Goal: Information Seeking & Learning: Compare options

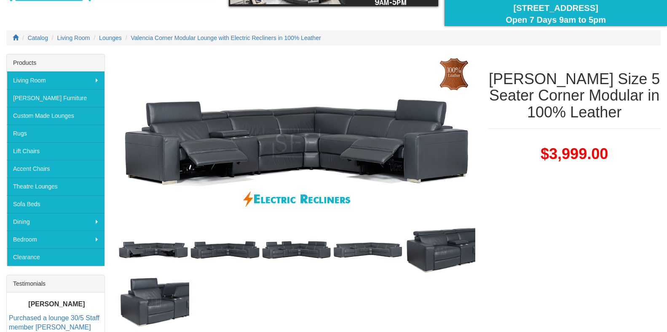
scroll to position [84, 0]
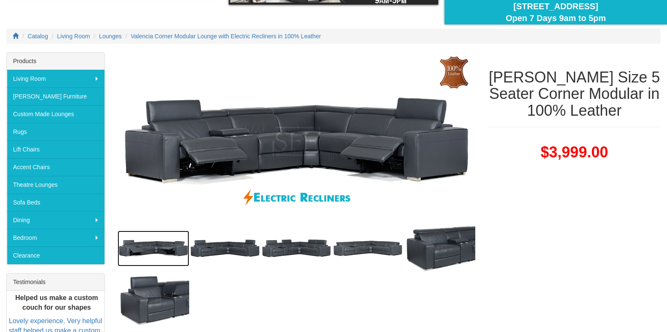
click at [163, 249] on img at bounding box center [154, 249] width 72 height 36
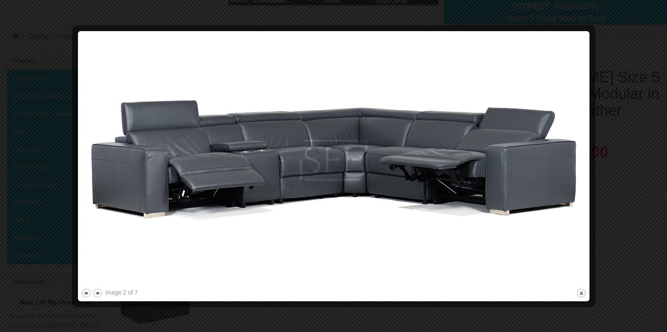
click at [617, 46] on div at bounding box center [333, 166] width 667 height 332
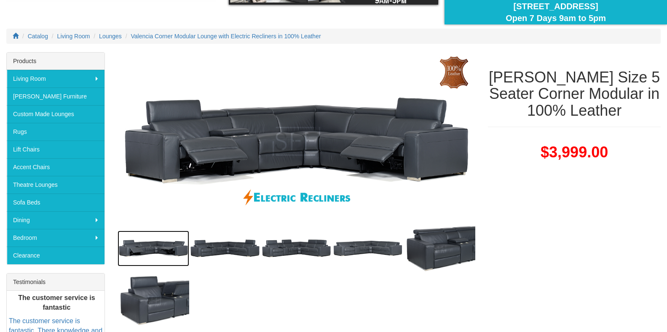
scroll to position [0, 0]
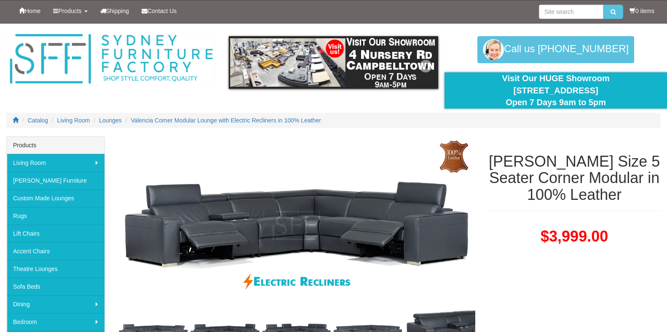
click at [290, 62] on img at bounding box center [334, 62] width 210 height 53
click at [37, 200] on link "Custom Made Lounges" at bounding box center [56, 199] width 98 height 18
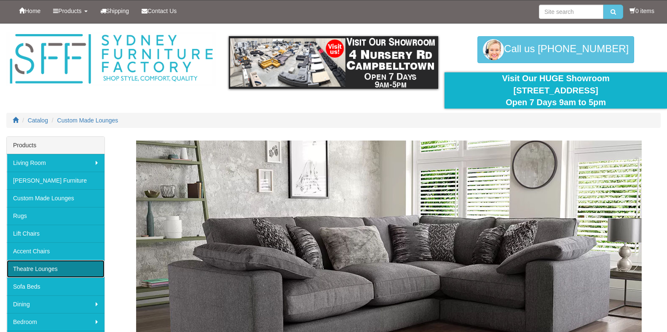
click at [47, 270] on link "Theatre Lounges" at bounding box center [56, 269] width 98 height 18
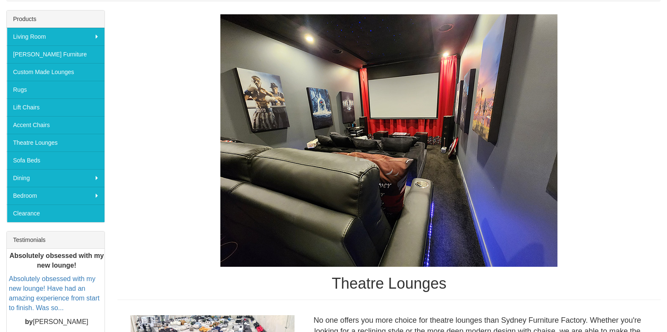
scroll to position [84, 0]
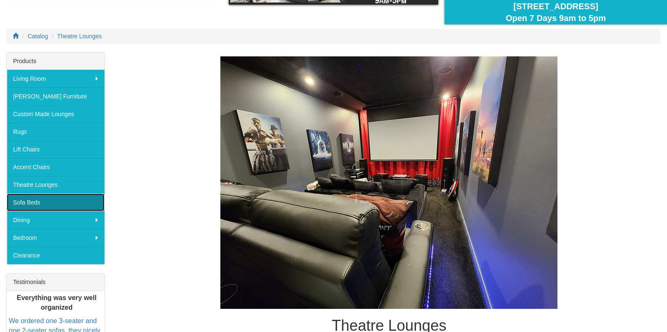
click at [34, 200] on link "Sofa Beds" at bounding box center [56, 203] width 98 height 18
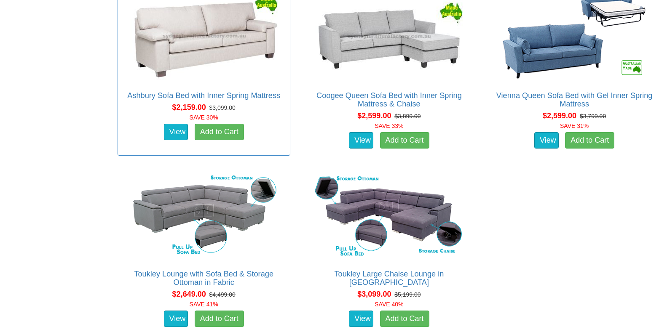
scroll to position [1137, 0]
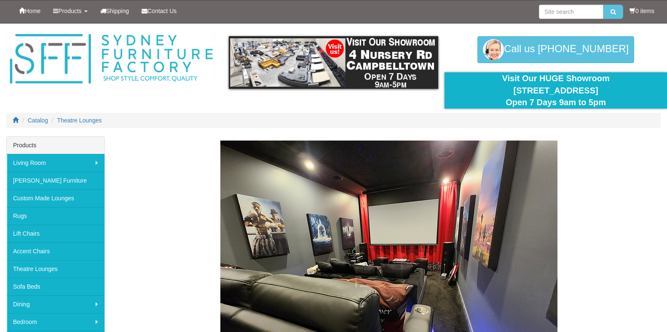
scroll to position [84, 0]
